Goal: Task Accomplishment & Management: Use online tool/utility

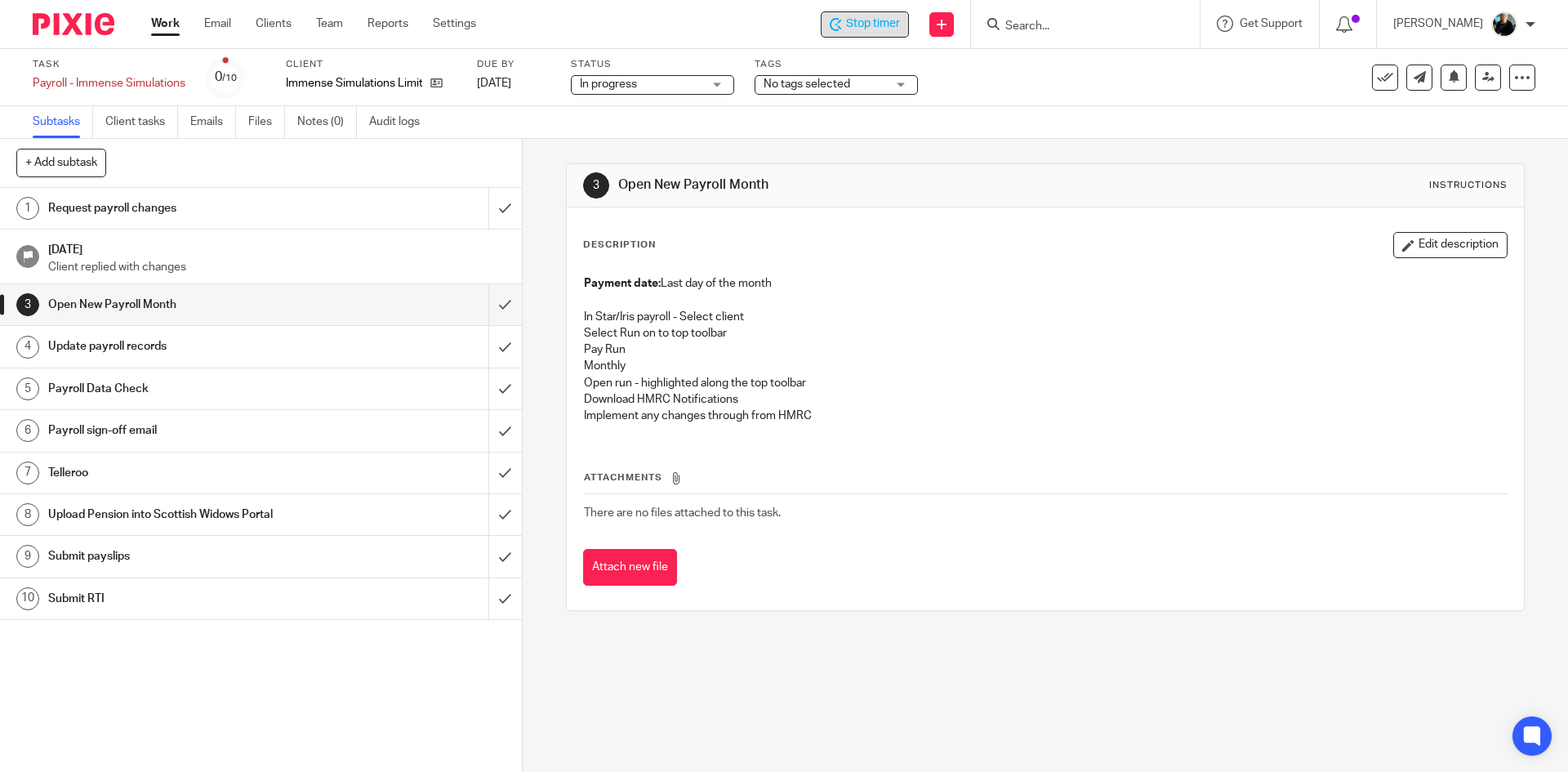
click at [861, 24] on span "Stop timer" at bounding box center [872, 24] width 54 height 17
click at [485, 344] on input "submit" at bounding box center [260, 346] width 521 height 41
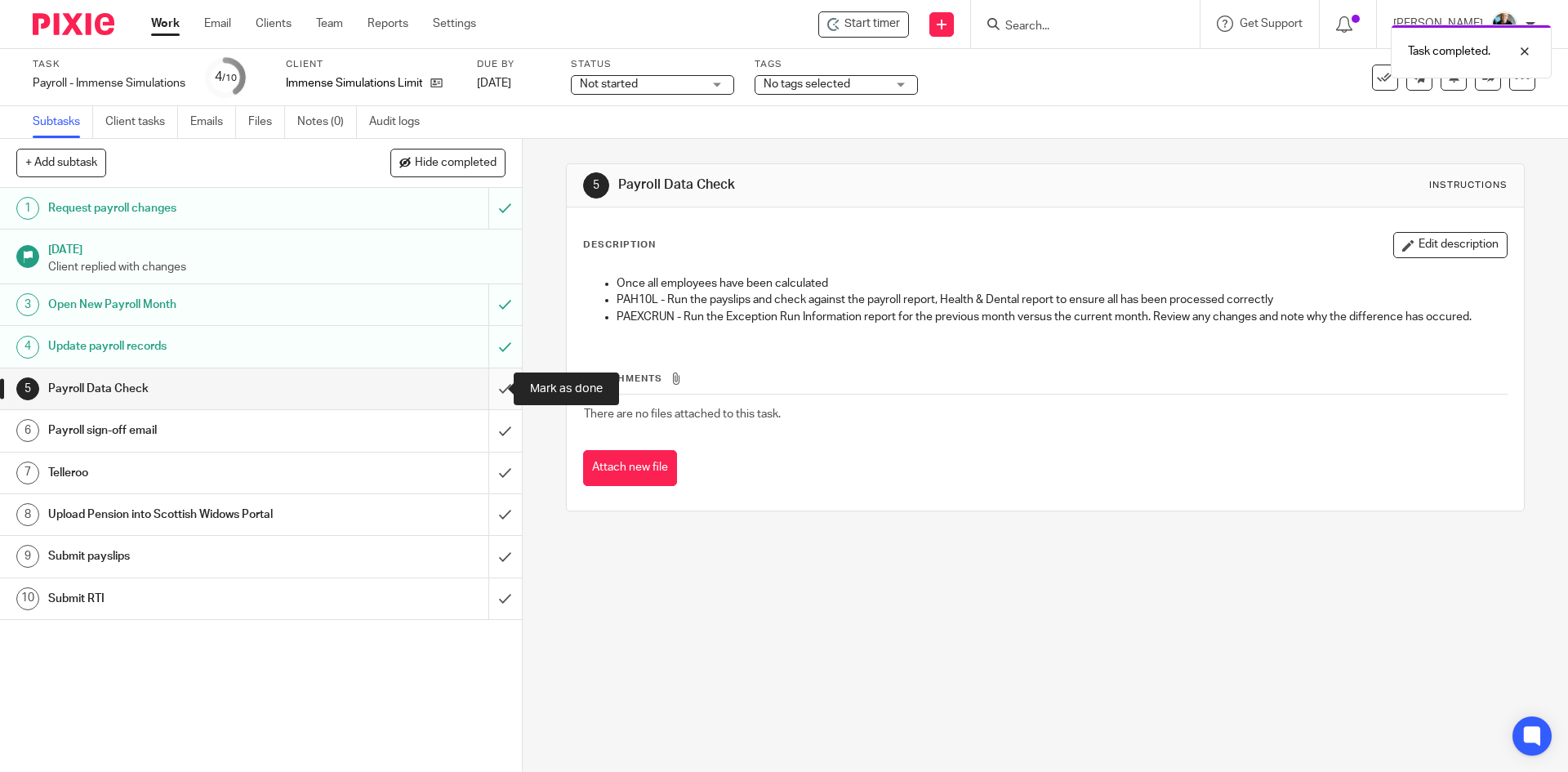
click at [488, 393] on input "submit" at bounding box center [260, 388] width 521 height 41
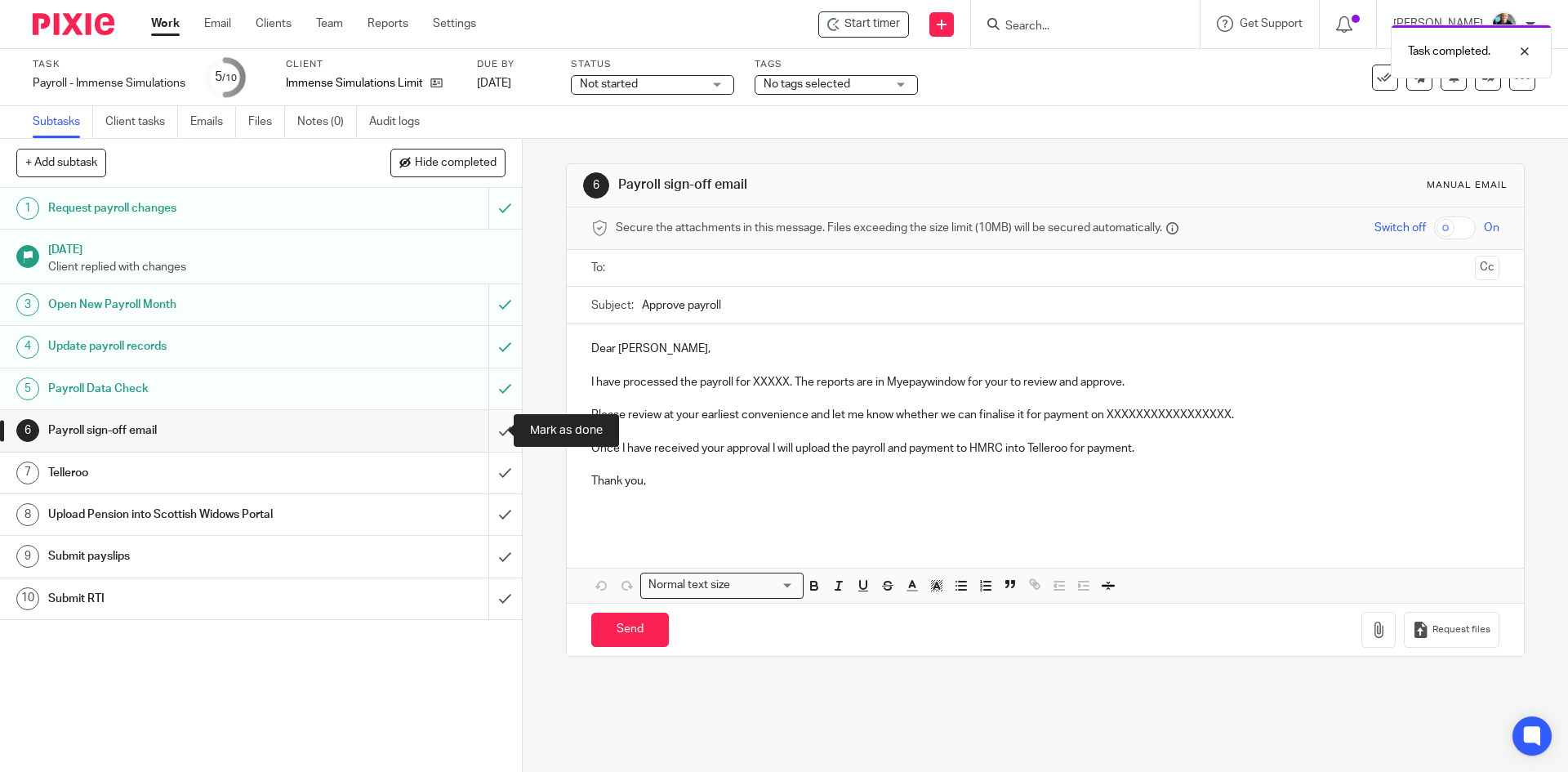
click at [482, 434] on input "submit" at bounding box center [260, 430] width 521 height 41
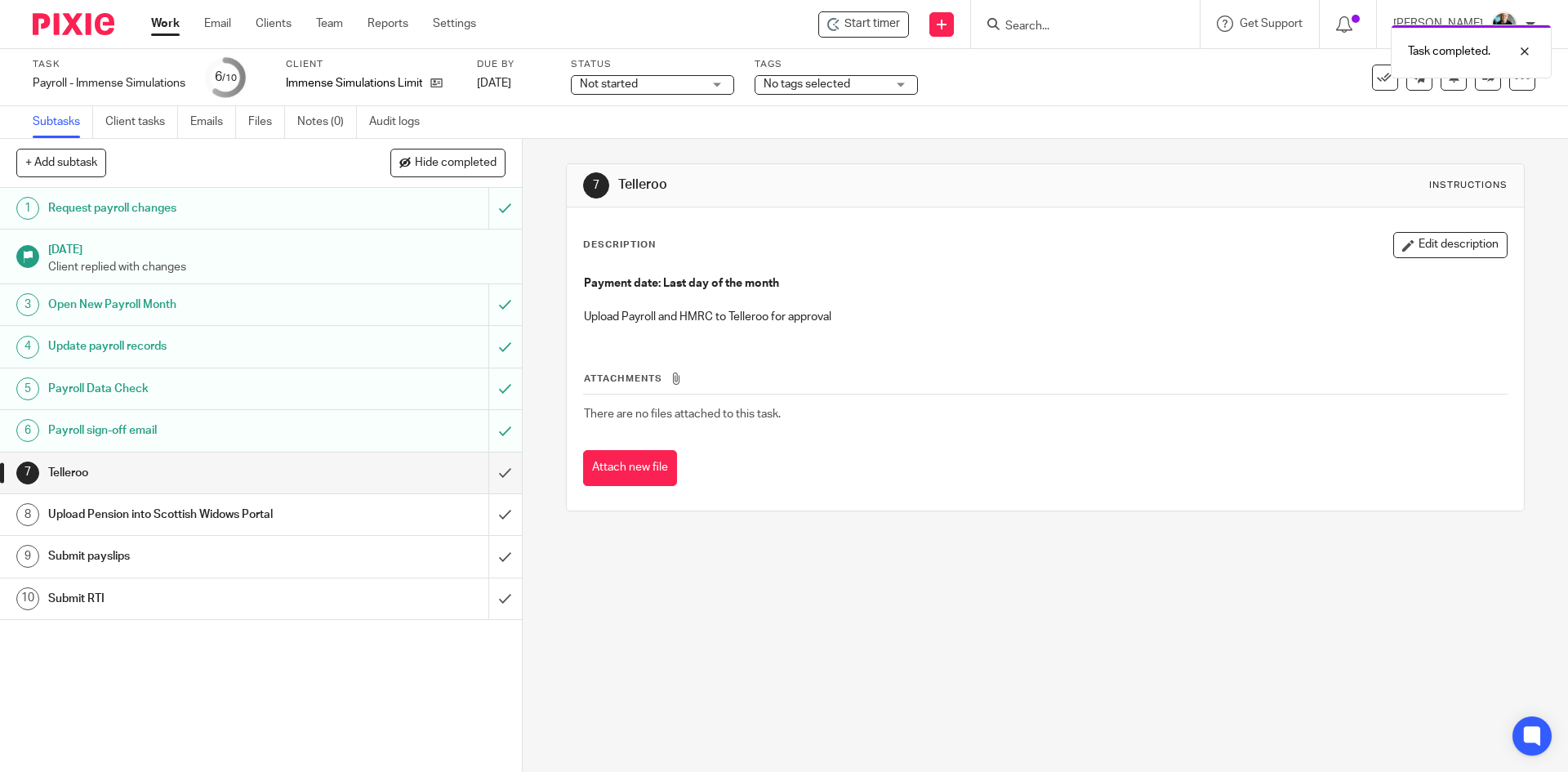
click at [1033, 228] on div "Description Edit description Payment date: Last day of the month Upload Payroll…" at bounding box center [1044, 359] width 956 height 303
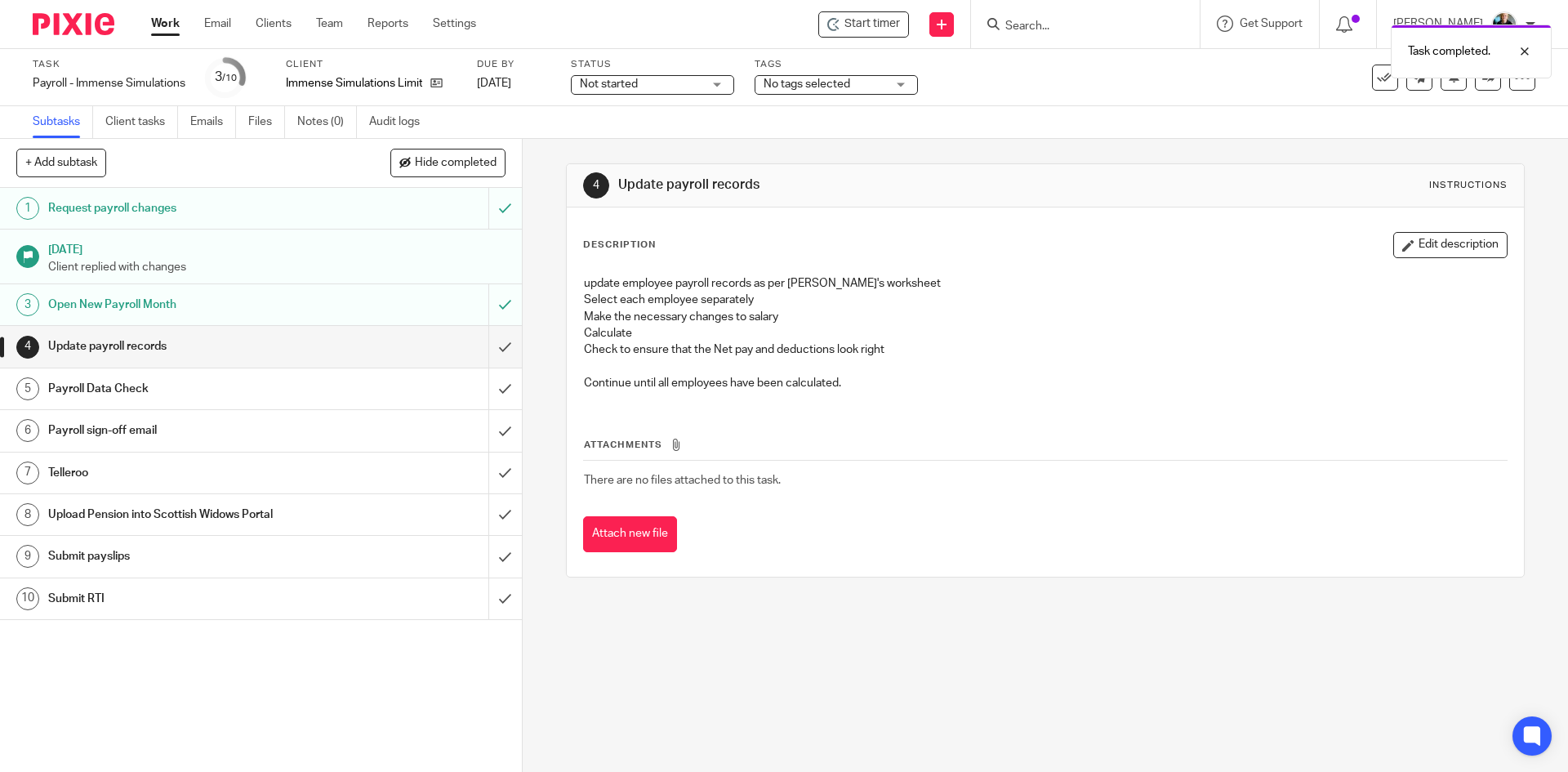
drag, startPoint x: 1297, startPoint y: 197, endPoint x: 1387, endPoint y: 109, distance: 125.9
click at [1298, 196] on div "4 Update payroll records Instructions" at bounding box center [1044, 185] width 923 height 26
click at [1522, 51] on div at bounding box center [1513, 52] width 44 height 19
click at [1516, 22] on img at bounding box center [1503, 24] width 26 height 26
click at [1455, 114] on span "Logout" at bounding box center [1459, 114] width 36 height 11
